Goal: Task Accomplishment & Management: Complete application form

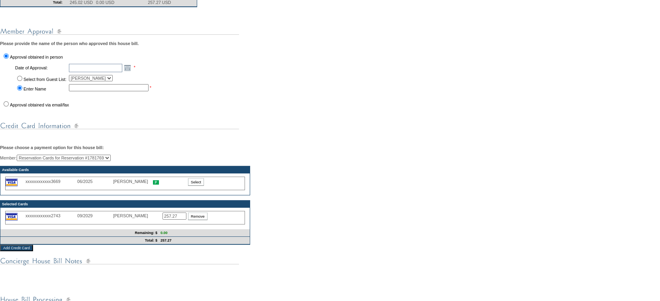
scroll to position [252, 0]
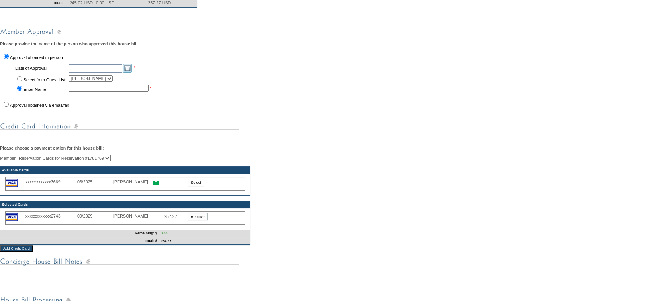
click at [132, 73] on link "Open the calendar popup." at bounding box center [127, 68] width 9 height 9
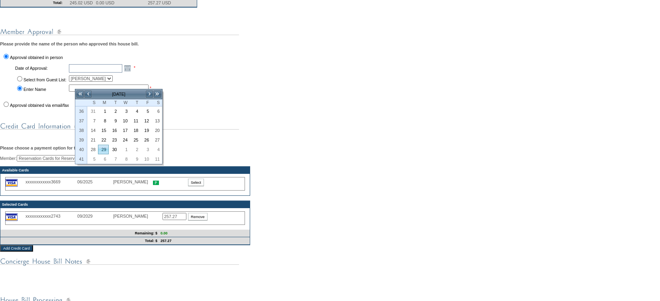
click at [101, 148] on link "29" at bounding box center [103, 149] width 10 height 9
type input "[DATE]"
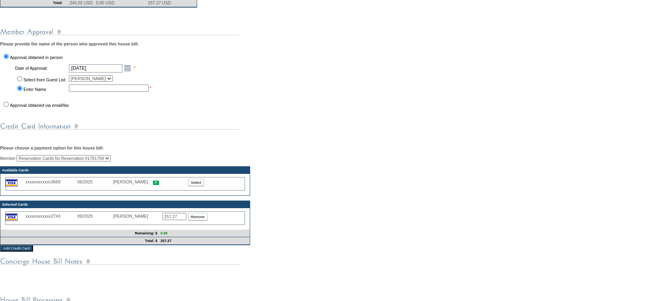
click at [106, 92] on input "text" at bounding box center [109, 88] width 80 height 7
click at [19, 81] on input "Select from Guest List:" at bounding box center [19, 78] width 5 height 5
radio input "true"
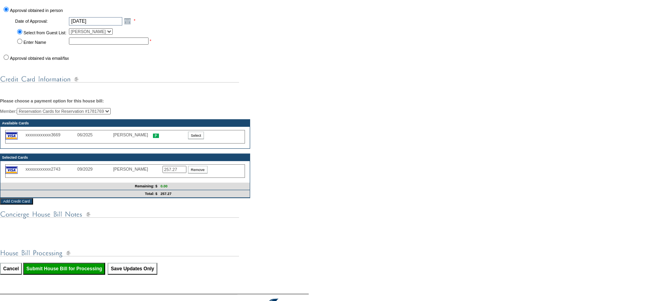
scroll to position [297, 0]
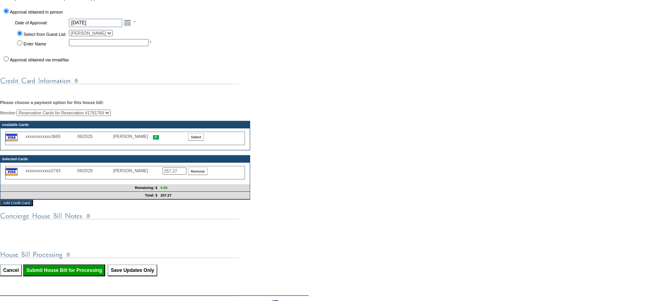
click at [7, 61] on input "Approval obtained via email/fax" at bounding box center [6, 58] width 5 height 5
radio input "true"
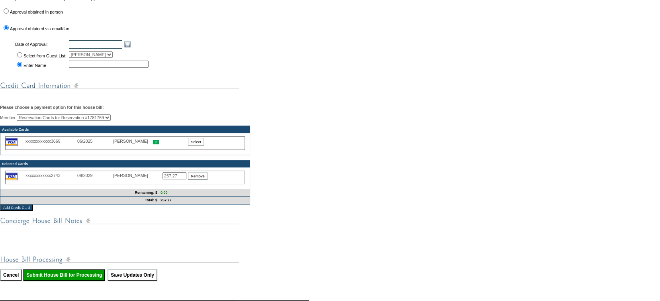
click at [102, 49] on input "text" at bounding box center [95, 44] width 53 height 8
type input "[EMAIL_ADDRESS][DOMAIN_NAME]"
click at [255, 68] on div "You are in the process of submitting the following house bill: 259160 - Primary…" at bounding box center [330, 63] width 660 height 463
click at [121, 49] on input "[EMAIL_ADDRESS][DOMAIN_NAME]" at bounding box center [95, 44] width 53 height 8
click at [132, 49] on link "Open the calendar popup." at bounding box center [127, 44] width 9 height 9
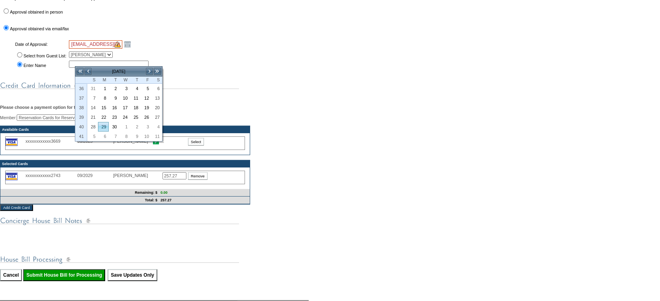
click at [105, 126] on link "29" at bounding box center [103, 126] width 10 height 9
type input "[DATE]"
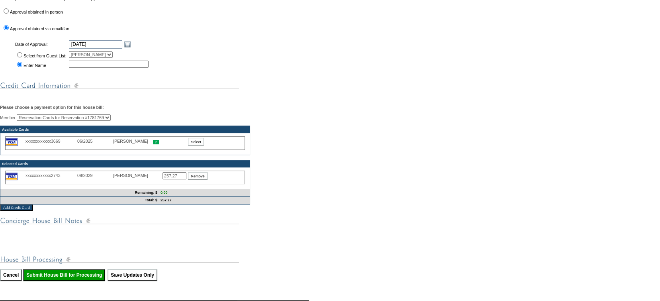
click at [318, 47] on div "You are in the process of submitting the following house bill: 259160 - Primary…" at bounding box center [330, 63] width 660 height 463
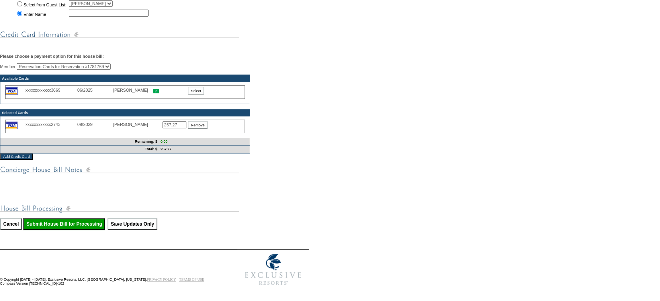
scroll to position [379, 0]
click at [92, 221] on input "Submit House Bill for Processing" at bounding box center [64, 224] width 82 height 12
type input "Processing..."
